Goal: Transaction & Acquisition: Download file/media

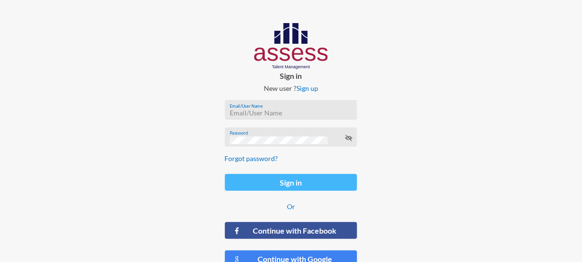
type input "[PERSON_NAME][EMAIL_ADDRESS][PERSON_NAME][DOMAIN_NAME]"
click at [275, 184] on button "Sign in" at bounding box center [291, 182] width 133 height 17
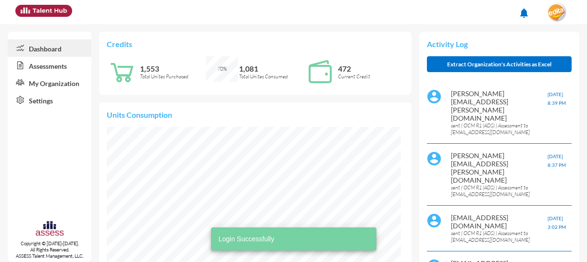
scroll to position [65, 131]
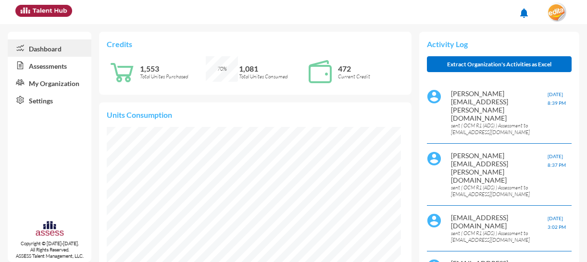
click at [37, 66] on link "Assessments" at bounding box center [50, 65] width 84 height 17
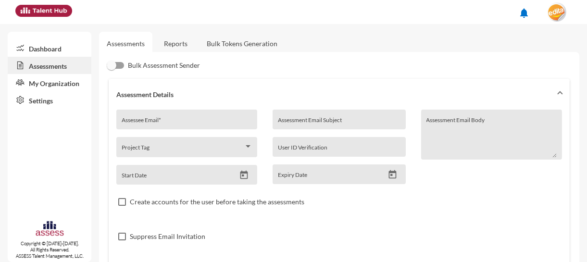
click at [175, 35] on link "Reports" at bounding box center [175, 44] width 39 height 24
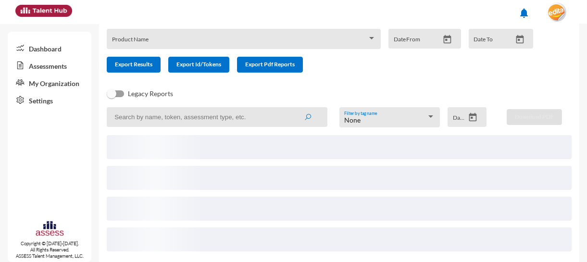
scroll to position [59, 0]
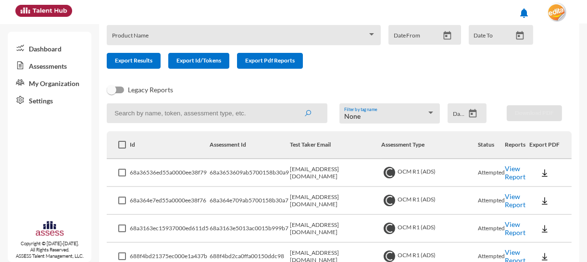
click at [542, 206] on button at bounding box center [544, 200] width 31 height 17
click at [542, 222] on button "EN" at bounding box center [552, 218] width 54 height 18
click at [540, 199] on img at bounding box center [545, 201] width 10 height 10
click at [542, 219] on button "EN" at bounding box center [552, 218] width 54 height 18
